Goal: Use online tool/utility: Utilize a website feature to perform a specific function

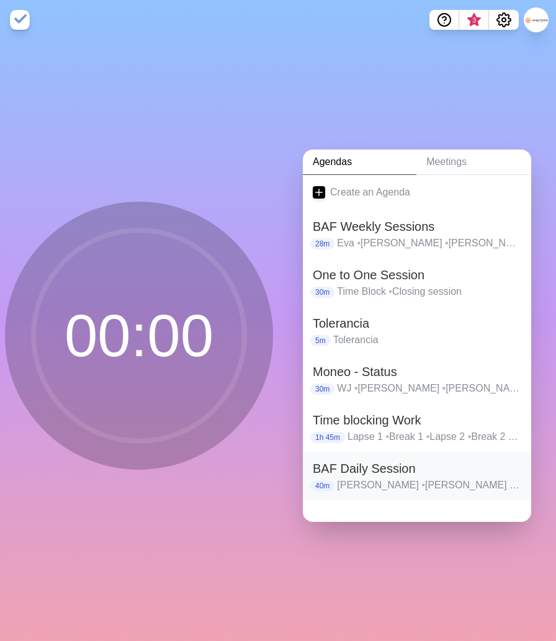
click at [405, 475] on h2 "BAF Daily Session" at bounding box center [417, 468] width 208 height 19
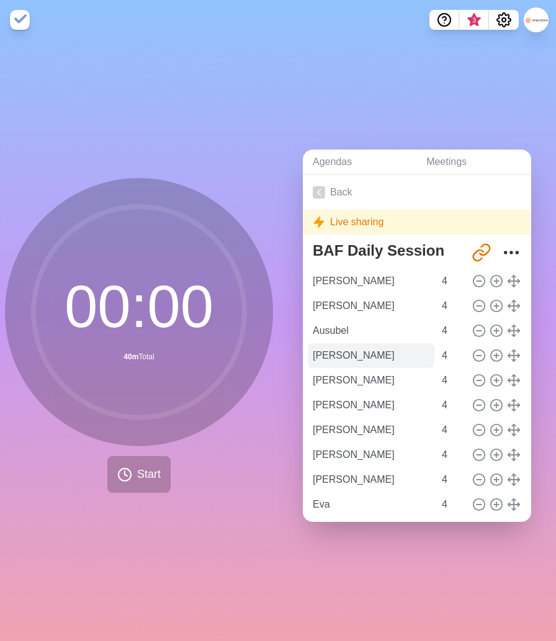
scroll to position [34, 0]
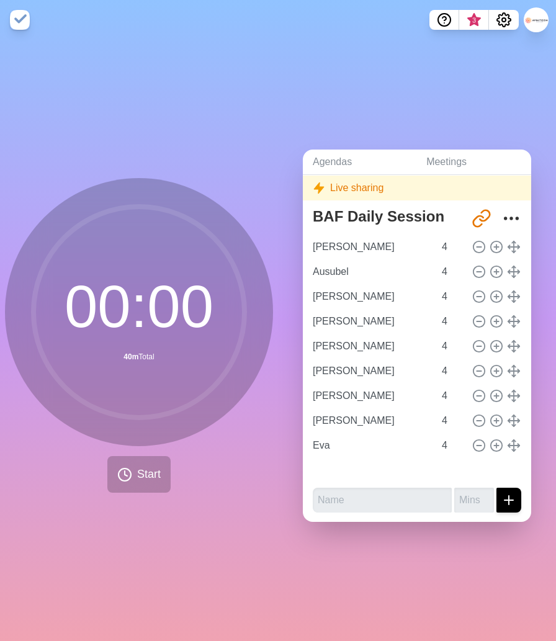
type input "Ausubel"
type input "[PERSON_NAME]"
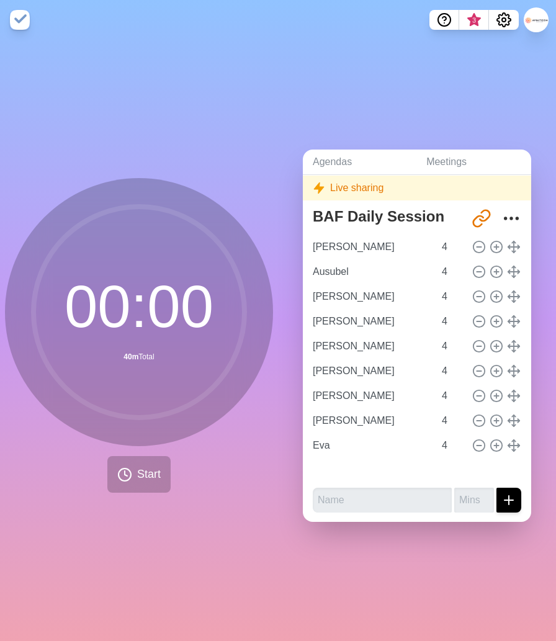
type input "[PERSON_NAME]"
type input "Eva"
type input "[PERSON_NAME]"
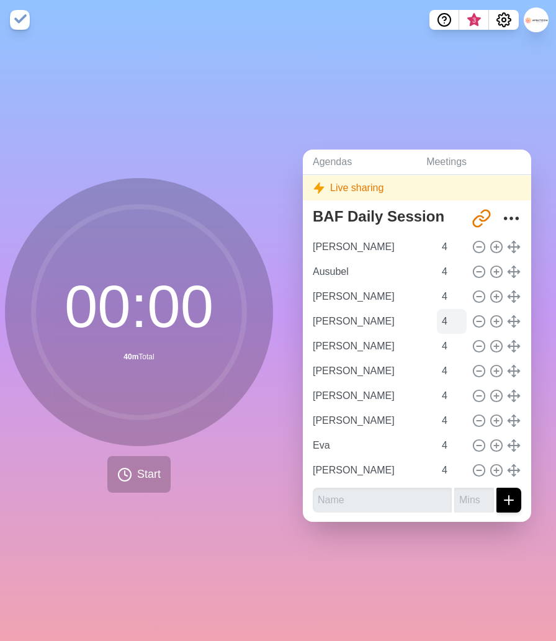
scroll to position [0, 0]
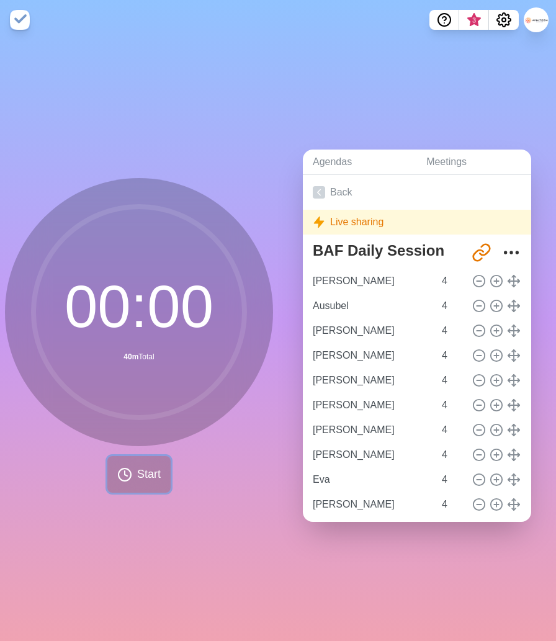
click at [145, 483] on button "Start" at bounding box center [138, 474] width 63 height 37
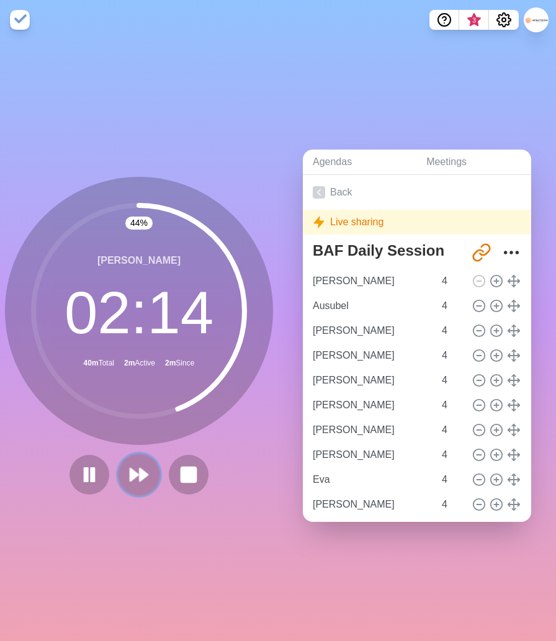
click at [133, 478] on polygon at bounding box center [134, 474] width 8 height 12
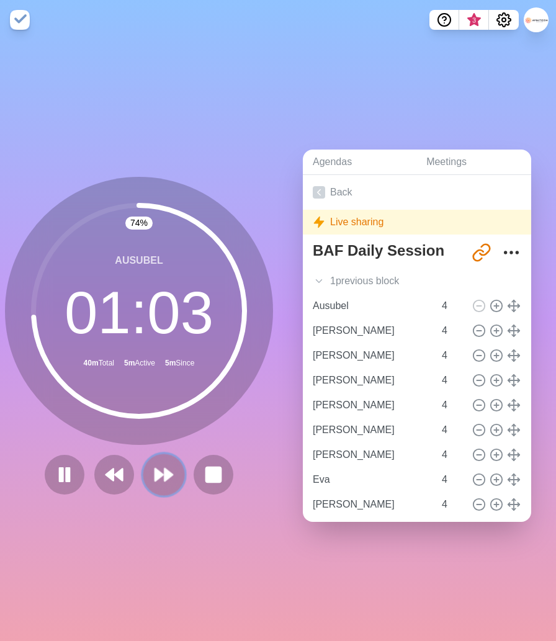
click at [166, 483] on icon at bounding box center [163, 474] width 21 height 21
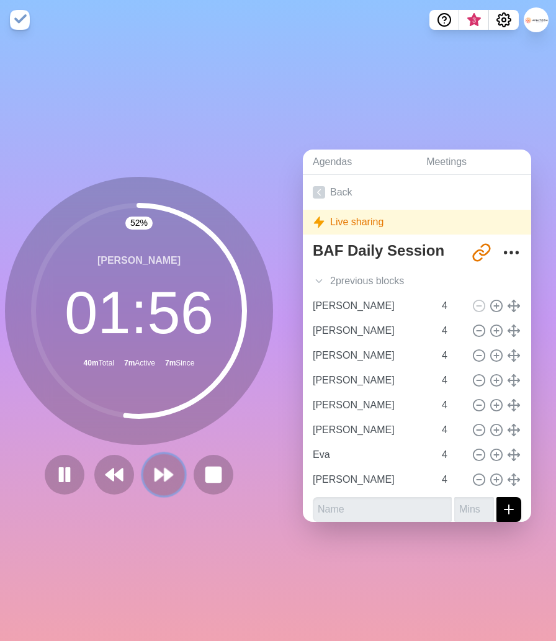
click at [162, 479] on icon at bounding box center [163, 474] width 21 height 21
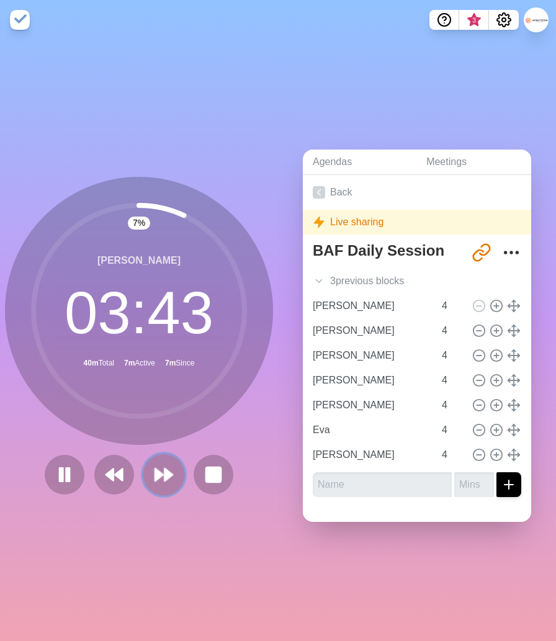
click at [159, 478] on polygon at bounding box center [159, 474] width 8 height 12
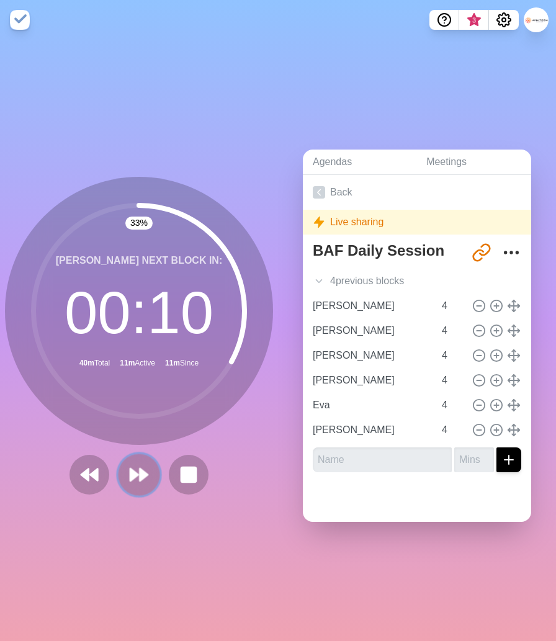
click at [132, 475] on polygon at bounding box center [134, 474] width 8 height 12
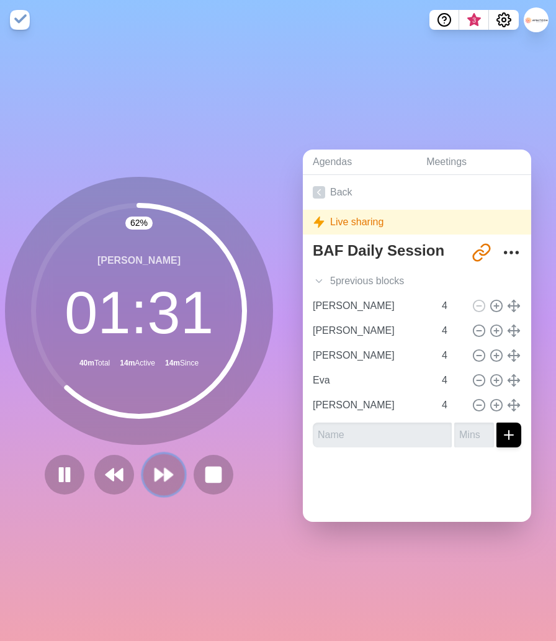
click at [166, 475] on polygon at bounding box center [168, 474] width 8 height 12
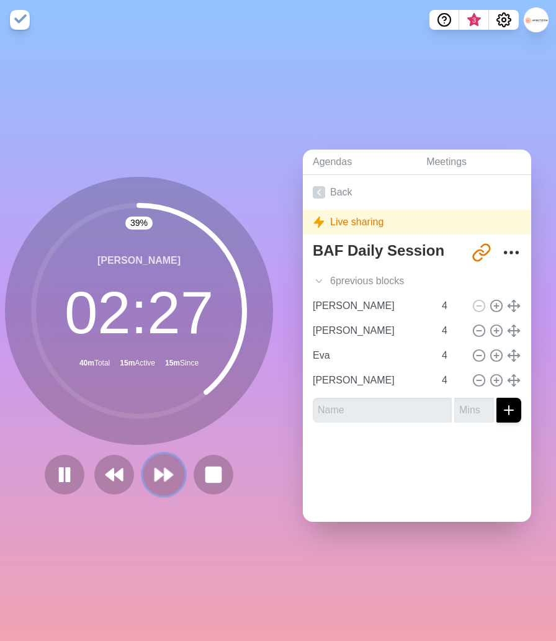
click at [166, 476] on polygon at bounding box center [168, 474] width 8 height 12
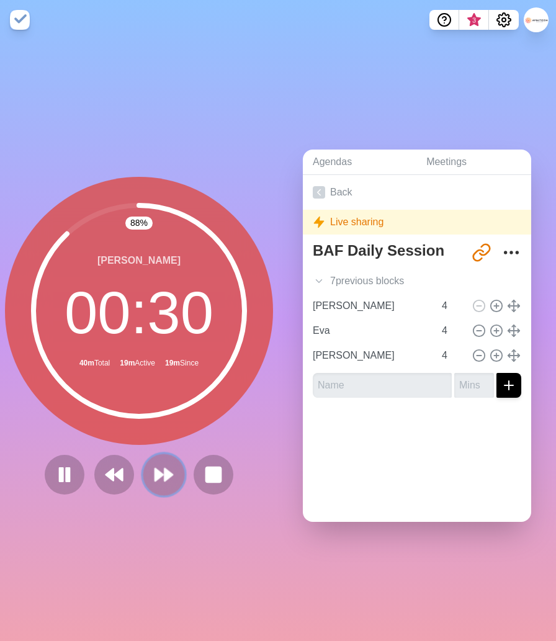
click at [164, 467] on icon at bounding box center [163, 474] width 21 height 21
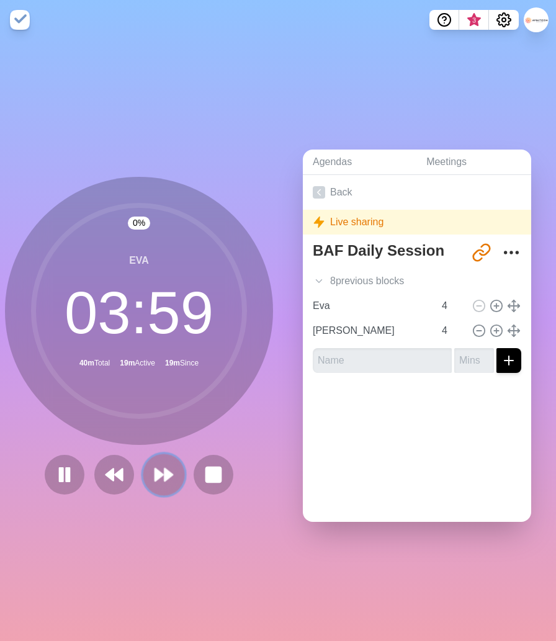
click at [166, 465] on icon at bounding box center [163, 474] width 21 height 21
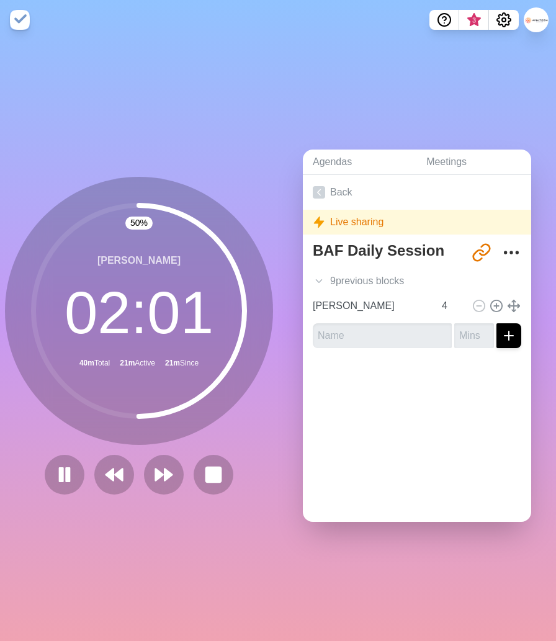
click at [179, 449] on div "50 % [PERSON_NAME] 02 : 01 40m Total 21m Active 21m Since" at bounding box center [139, 336] width 268 height 318
click at [163, 473] on icon at bounding box center [163, 474] width 21 height 21
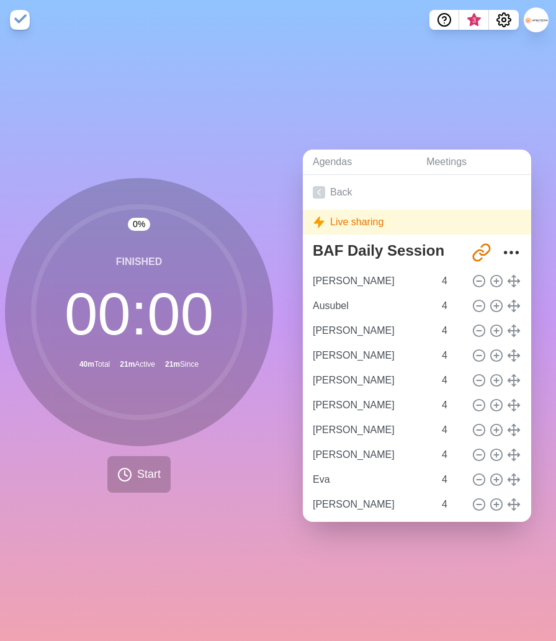
click at [184, 447] on div "0 % Finished 00 : 00 40m Total 21m Active 21m Since Start" at bounding box center [139, 335] width 268 height 315
